Goal: Navigation & Orientation: Find specific page/section

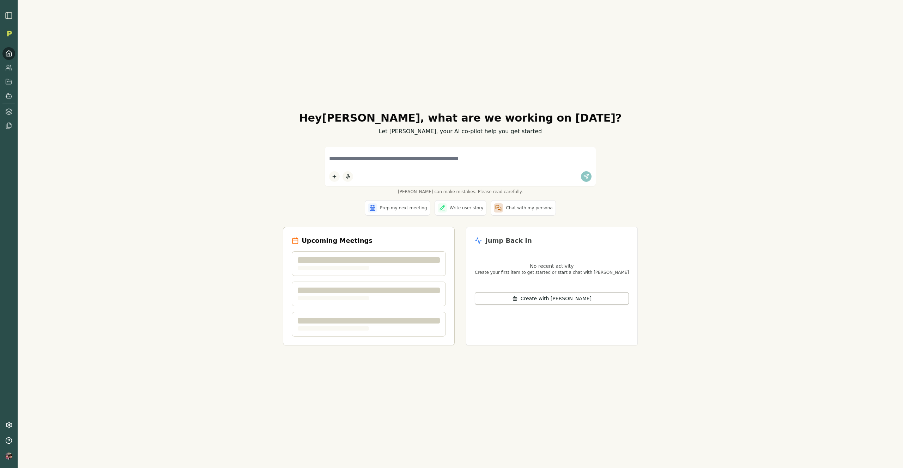
click at [53, 227] on div "Hey Tony , what are we working on today? Let Smith, your AI co-pilot help you g…" at bounding box center [460, 234] width 885 height 468
click at [82, 220] on div "Hey Tony , what are we working on today? Let Smith, your AI co-pilot help you g…" at bounding box center [460, 234] width 885 height 468
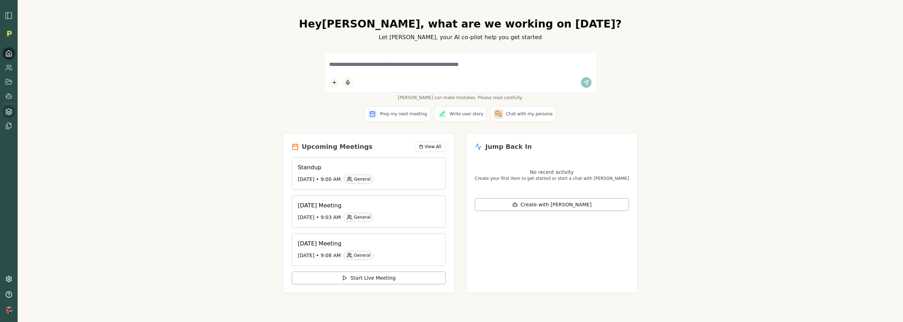
click at [8, 113] on icon at bounding box center [8, 111] width 7 height 7
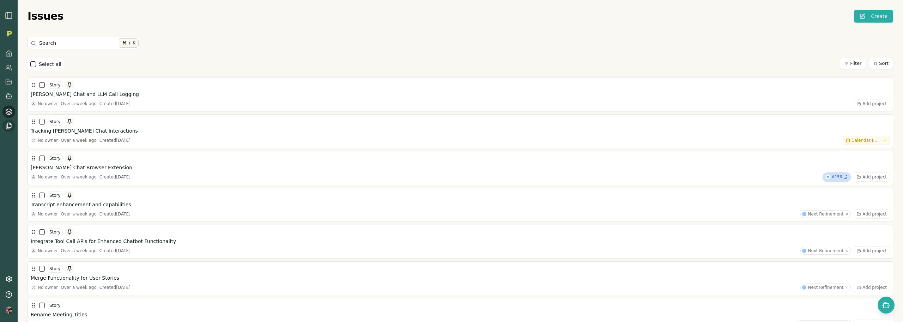
click at [7, 125] on icon at bounding box center [9, 125] width 4 height 5
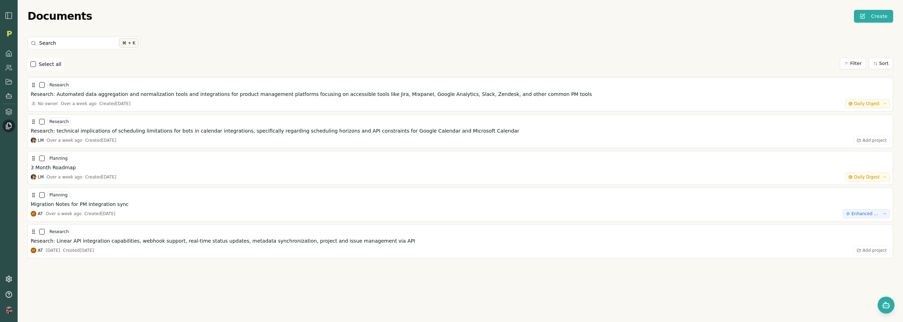
click at [6, 13] on img "button" at bounding box center [9, 15] width 8 height 8
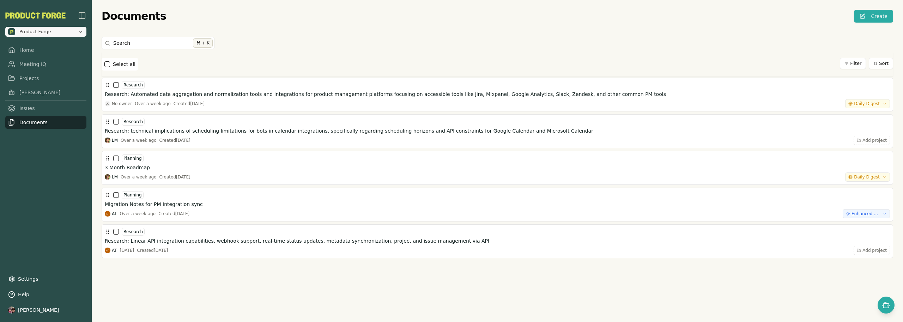
click at [53, 31] on span "Product Forge" at bounding box center [41, 31] width 67 height 7
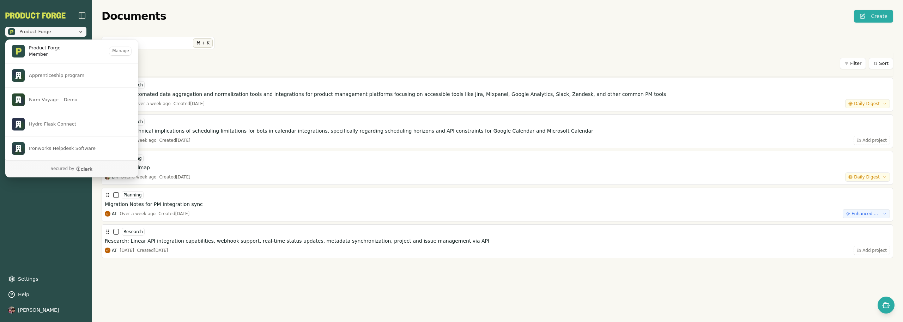
scroll to position [15, 0]
click at [270, 47] on div "Search ⌘ + K" at bounding box center [497, 45] width 791 height 16
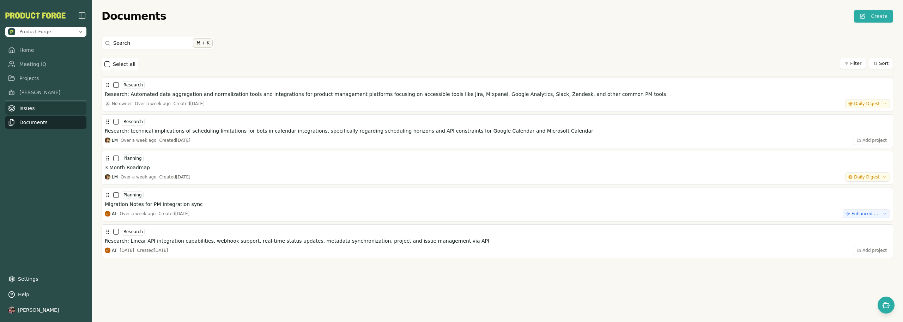
click at [30, 109] on link "Issues" at bounding box center [45, 108] width 81 height 13
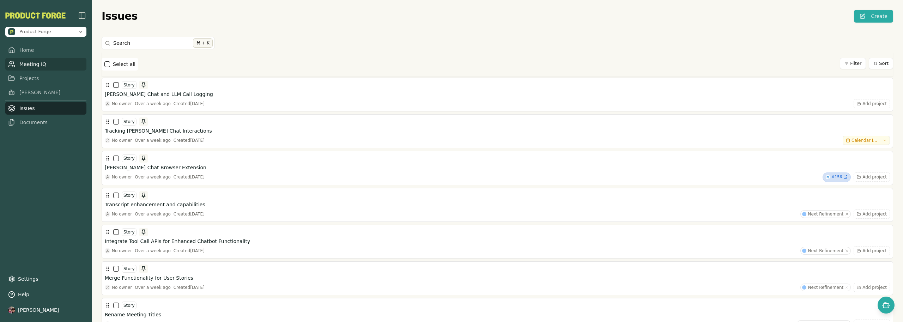
click at [33, 64] on link "Meeting IQ" at bounding box center [45, 64] width 81 height 13
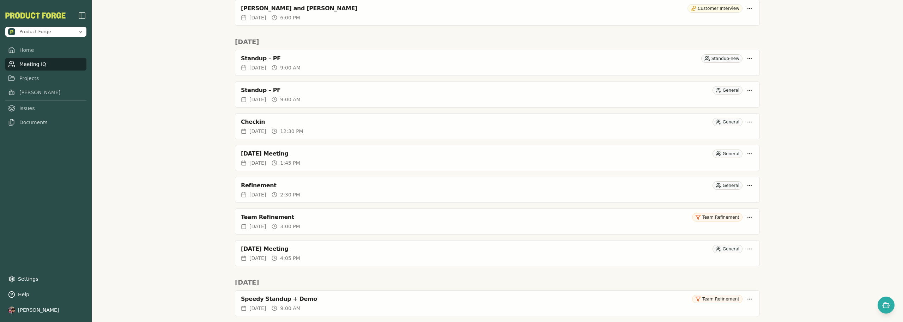
scroll to position [4086, 0]
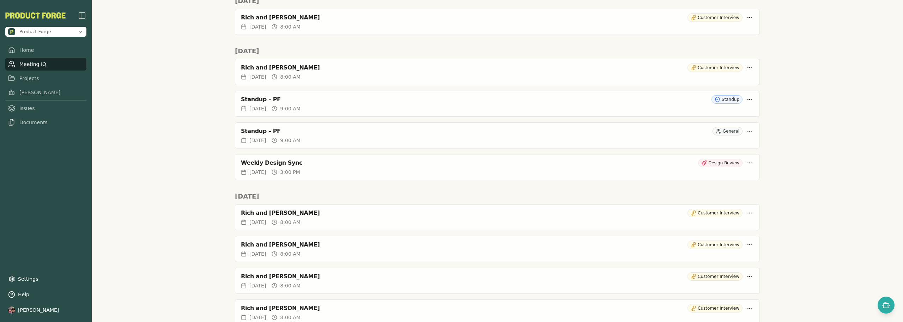
scroll to position [2801, 0]
